Goal: Transaction & Acquisition: Purchase product/service

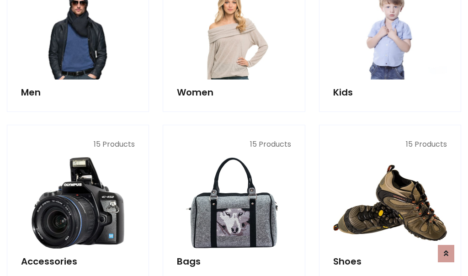
scroll to position [305, 0]
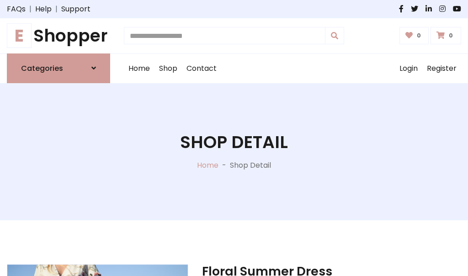
click at [58, 36] on h1 "E Shopper" at bounding box center [58, 36] width 103 height 21
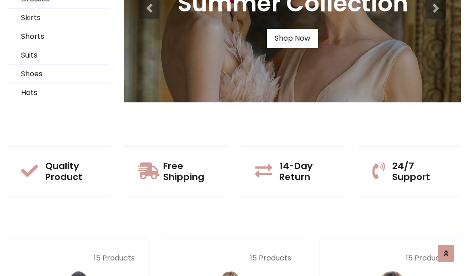
scroll to position [88, 0]
